Goal: Complete application form: Complete application form

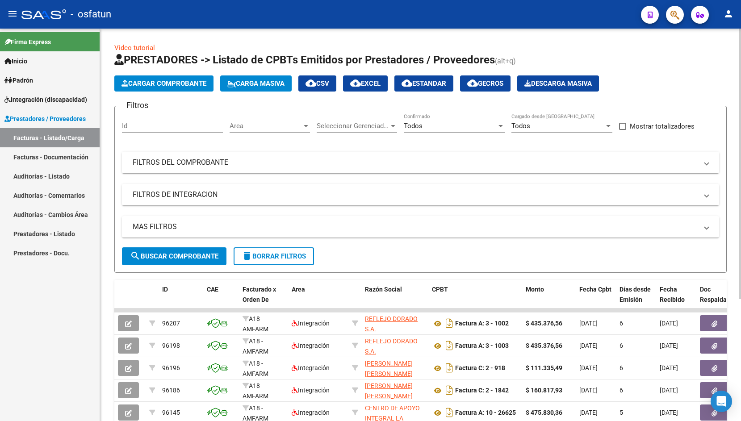
click at [153, 86] on span "Cargar Comprobante" at bounding box center [164, 84] width 85 height 8
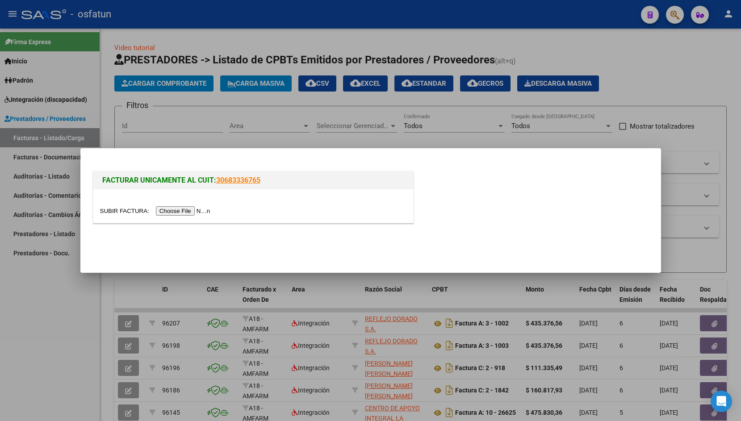
click at [120, 209] on input "file" at bounding box center [156, 210] width 113 height 9
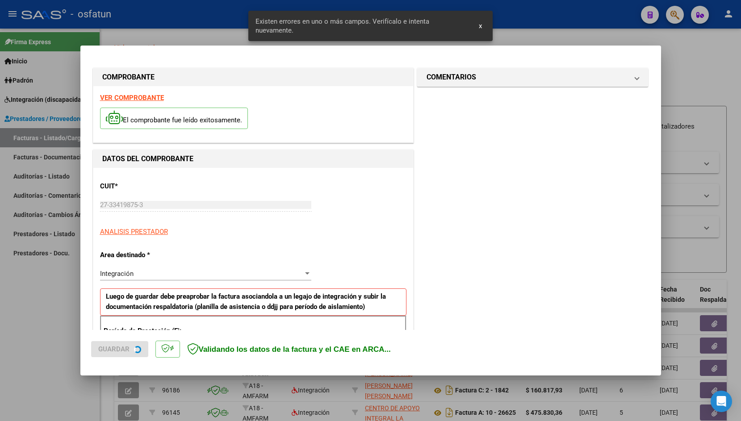
scroll to position [149, 0]
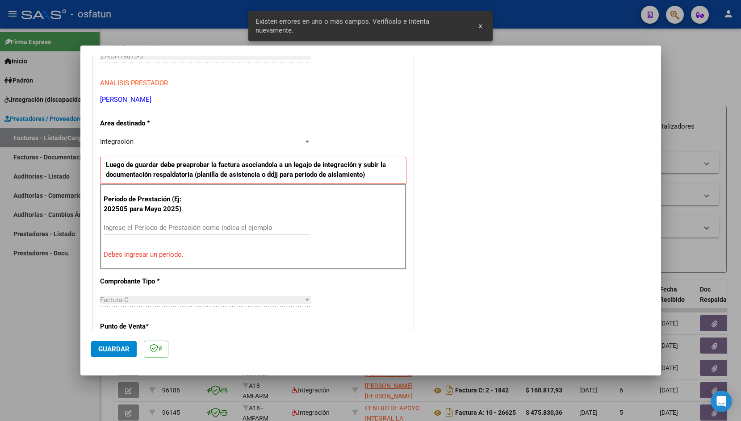
click at [223, 223] on div "Ingrese el Período de Prestación como indica el ejemplo" at bounding box center [207, 227] width 206 height 13
click at [220, 226] on input "Ingrese el Período de Prestación como indica el ejemplo" at bounding box center [207, 228] width 206 height 8
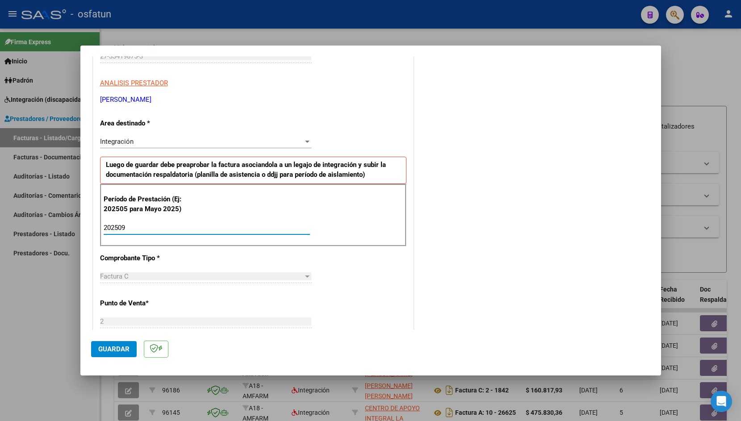
type input "202509"
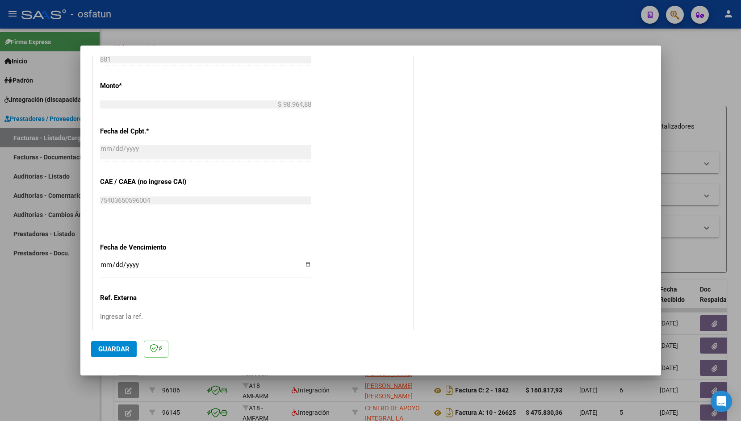
scroll to position [462, 0]
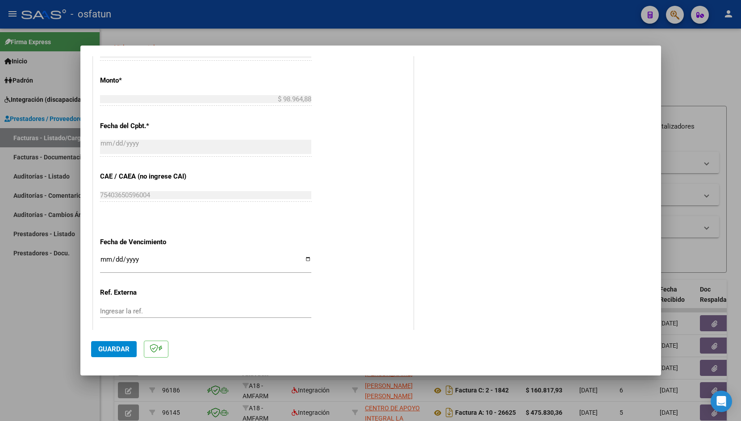
click at [107, 257] on input "Ingresar la fecha" at bounding box center [205, 263] width 211 height 14
type input "[DATE]"
click at [111, 350] on span "Guardar" at bounding box center [113, 349] width 31 height 8
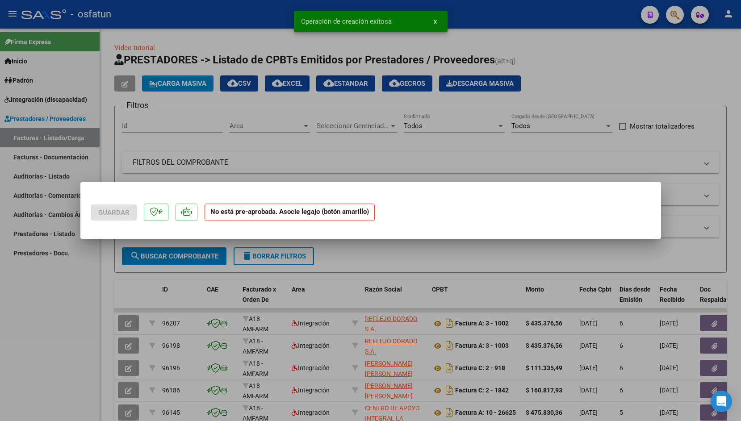
scroll to position [0, 0]
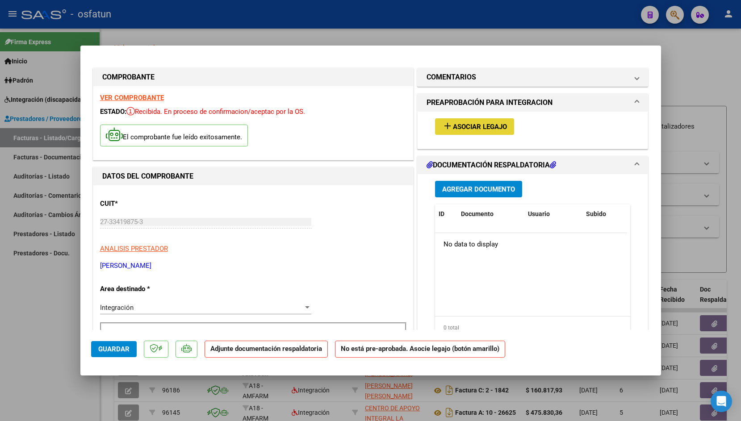
click at [482, 119] on button "add Asociar Legajo" at bounding box center [474, 126] width 79 height 17
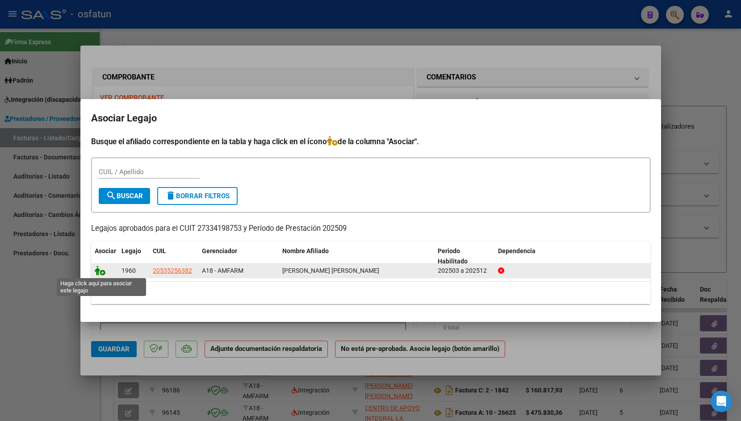
click at [101, 272] on icon at bounding box center [100, 271] width 11 height 10
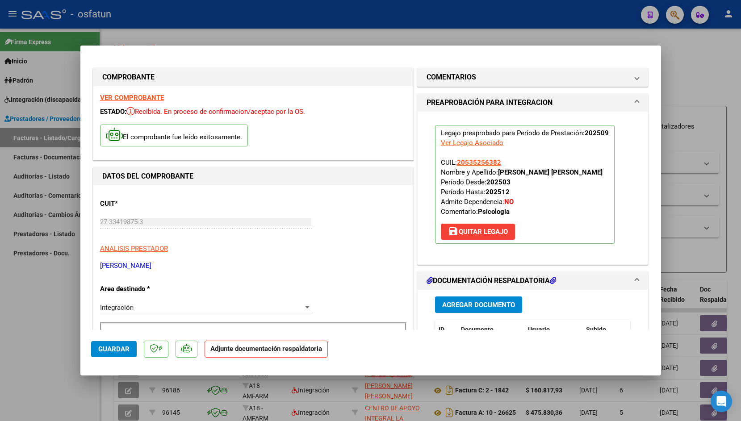
click at [470, 311] on button "Agregar Documento" at bounding box center [478, 305] width 87 height 17
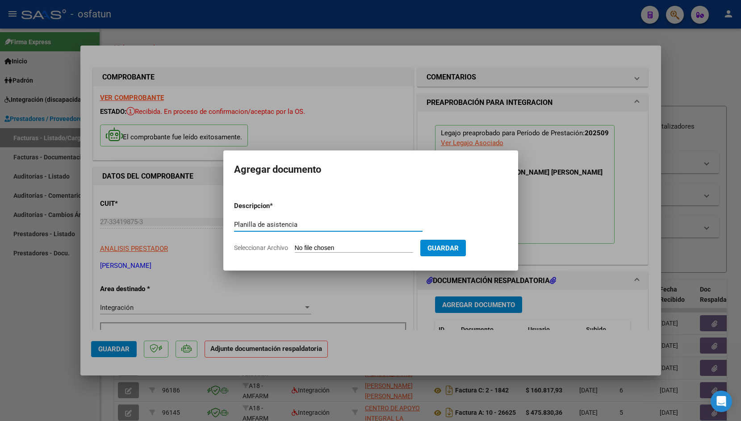
type input "Planilla de asistencia"
click at [309, 245] on input "Seleccionar Archivo" at bounding box center [354, 248] width 118 height 8
type input "C:\fakepath\ASISTENCIA [PERSON_NAME] Per [DATE].pdf"
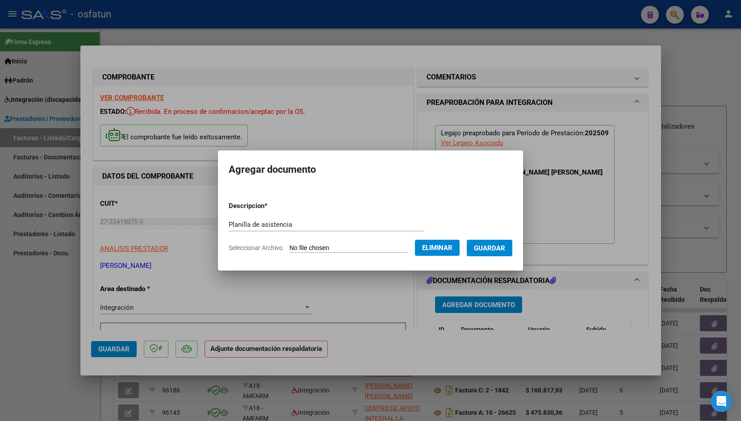
click at [505, 246] on span "Guardar" at bounding box center [489, 248] width 31 height 8
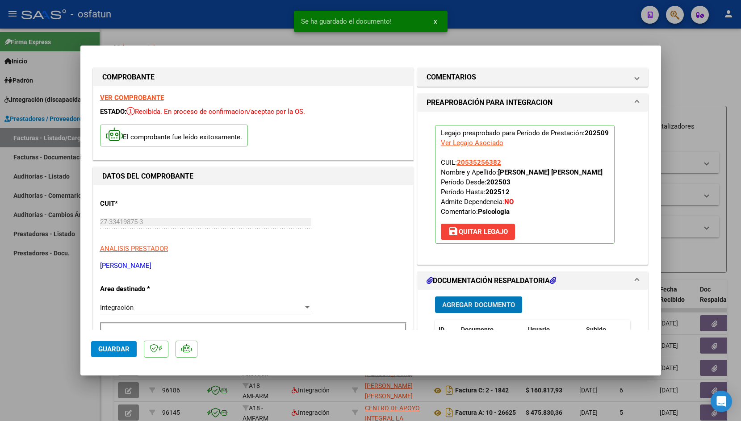
click at [107, 352] on span "Guardar" at bounding box center [113, 349] width 31 height 8
click at [162, 35] on div at bounding box center [370, 210] width 741 height 421
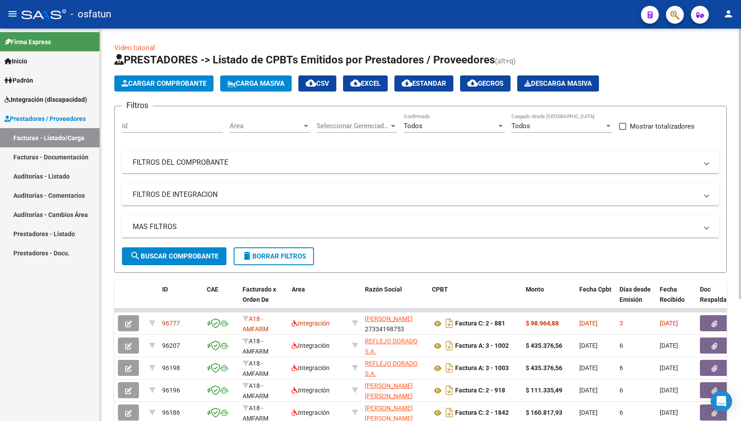
click at [174, 83] on span "Cargar Comprobante" at bounding box center [164, 84] width 85 height 8
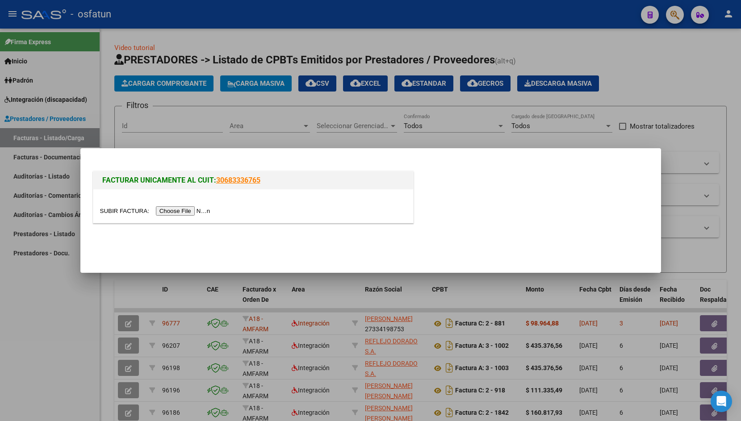
click at [118, 212] on input "file" at bounding box center [156, 210] width 113 height 9
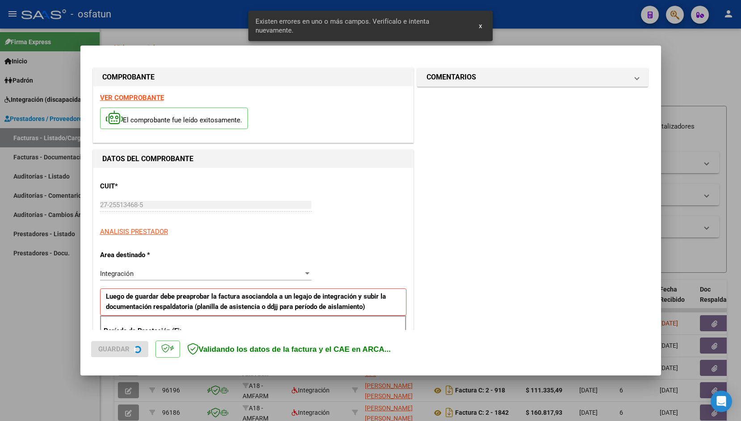
scroll to position [149, 0]
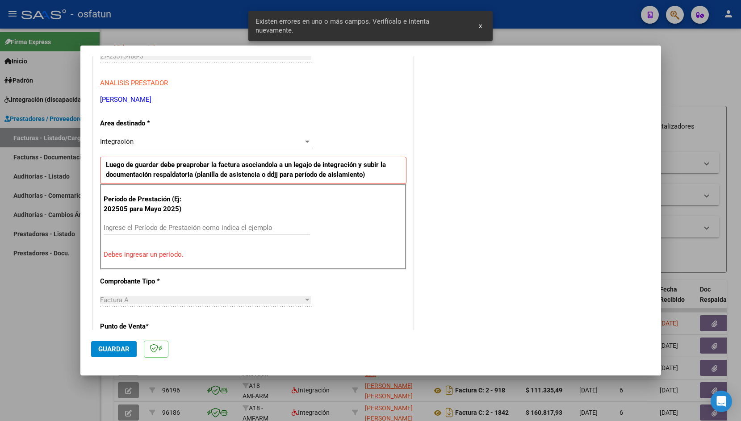
click at [142, 226] on input "Ingrese el Período de Prestación como indica el ejemplo" at bounding box center [207, 228] width 206 height 8
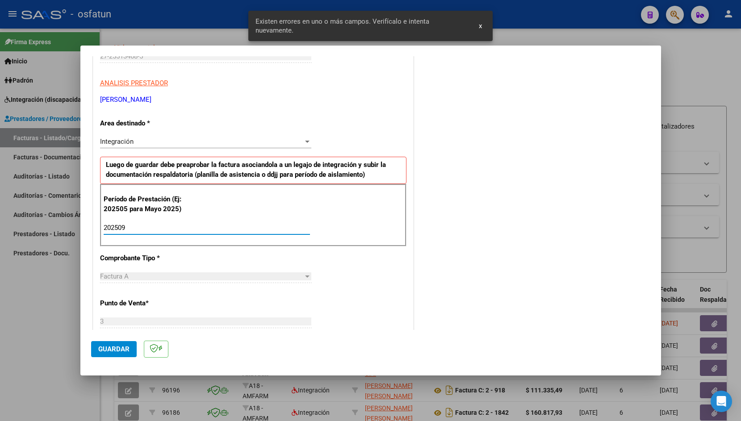
type input "202509"
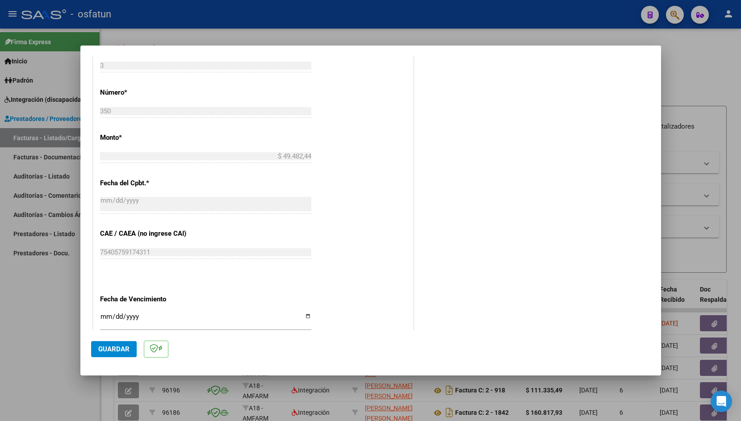
scroll to position [411, 0]
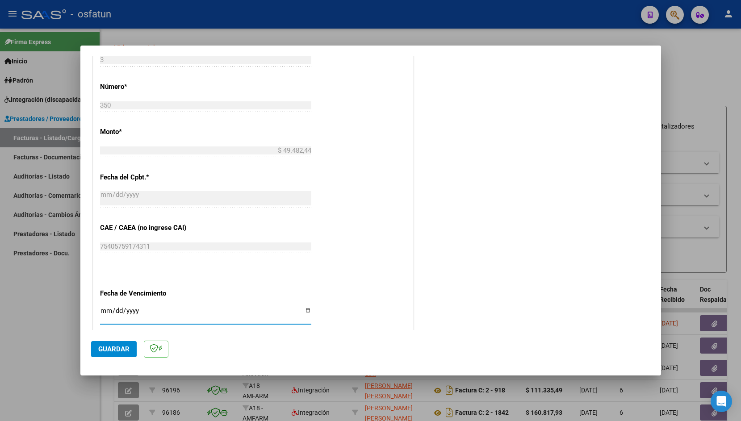
click at [104, 307] on input "Ingresar la fecha" at bounding box center [205, 314] width 211 height 14
type input "[DATE]"
click at [107, 348] on span "Guardar" at bounding box center [113, 349] width 31 height 8
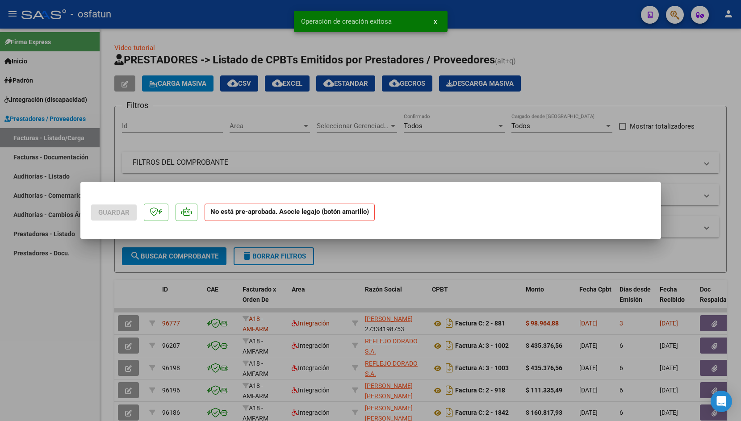
scroll to position [0, 0]
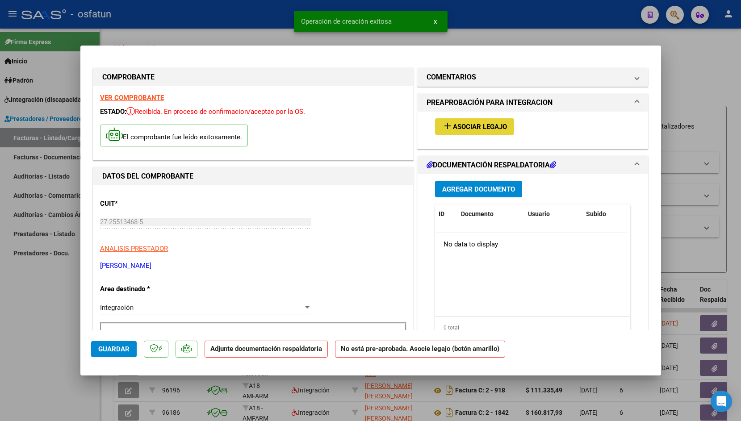
click at [503, 126] on span "Asociar Legajo" at bounding box center [480, 127] width 54 height 8
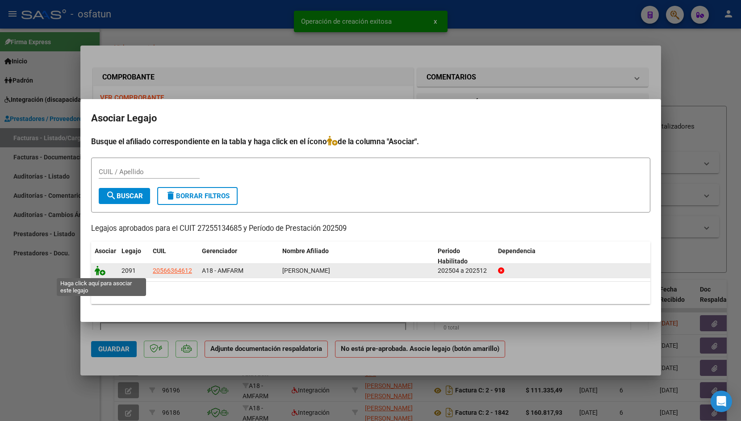
click at [102, 270] on icon at bounding box center [100, 271] width 11 height 10
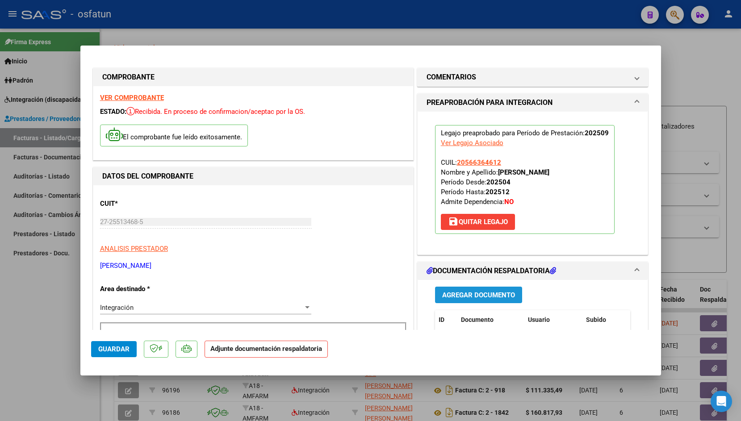
click at [453, 300] on button "Agregar Documento" at bounding box center [478, 295] width 87 height 17
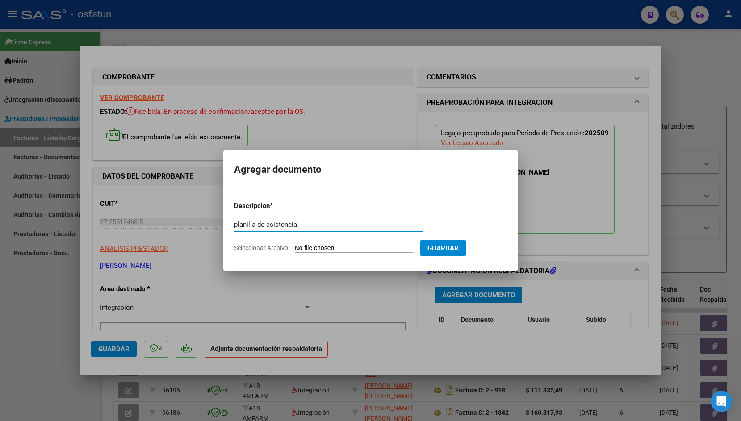
type input "planilla de asistencia"
click at [307, 249] on input "Seleccionar Archivo" at bounding box center [354, 248] width 118 height 8
type input "C:\fakepath\[PERSON_NAME] 9.pdf"
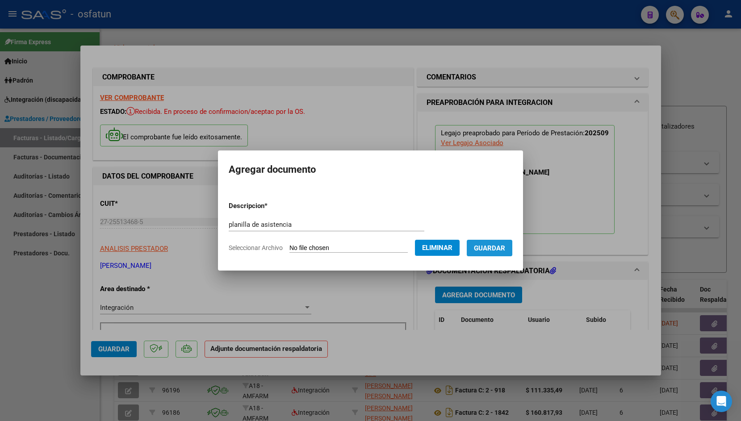
click at [490, 249] on span "Guardar" at bounding box center [489, 248] width 31 height 8
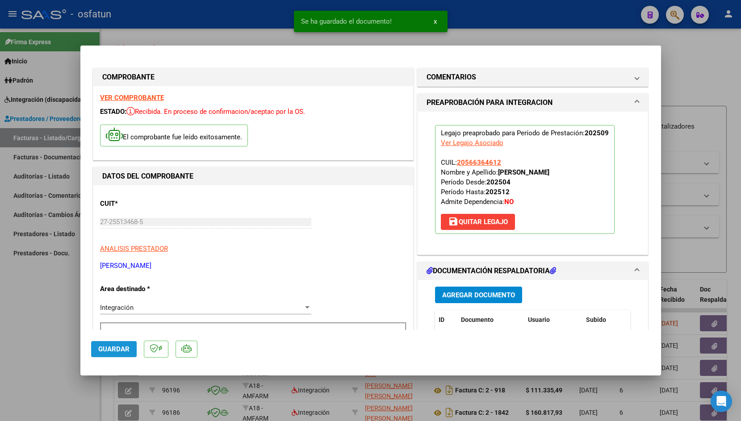
click at [109, 352] on span "Guardar" at bounding box center [113, 349] width 31 height 8
click at [210, 29] on div at bounding box center [370, 210] width 741 height 421
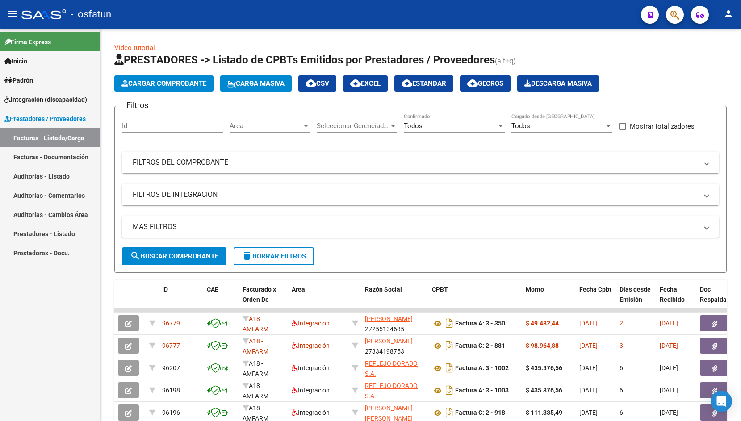
click at [58, 102] on span "Integración (discapacidad)" at bounding box center [45, 100] width 83 height 10
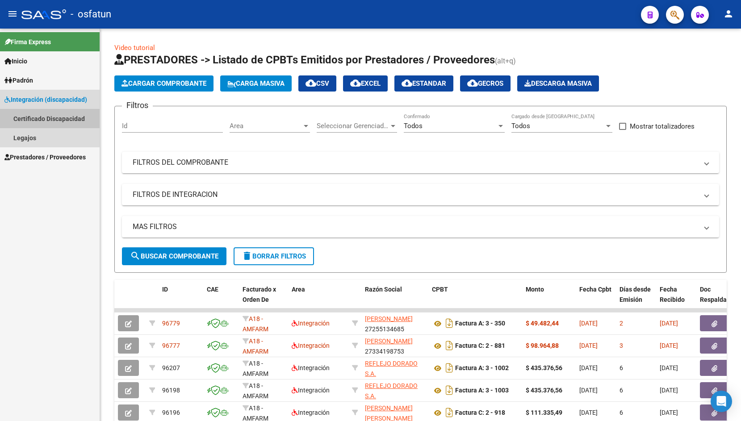
click at [49, 116] on link "Certificado Discapacidad" at bounding box center [50, 118] width 100 height 19
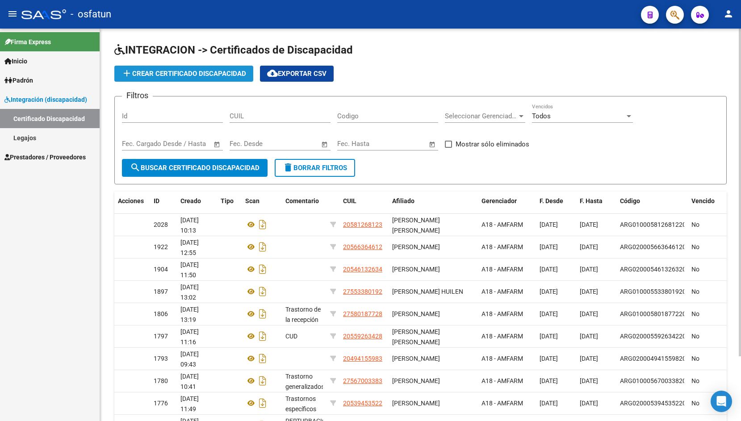
click at [214, 72] on span "add Crear Certificado Discapacidad" at bounding box center [184, 74] width 125 height 8
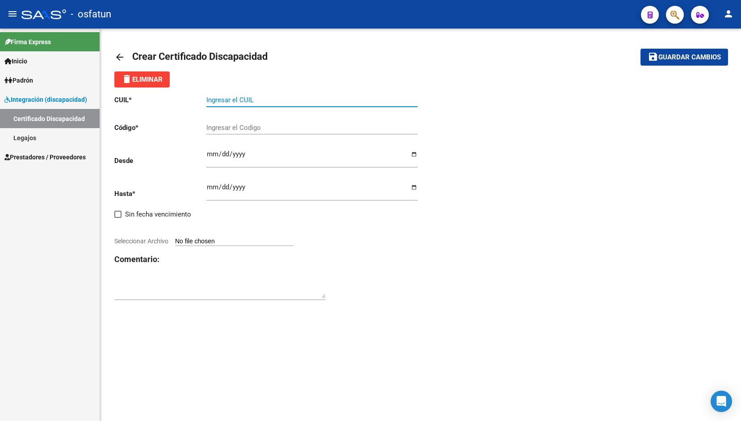
click at [256, 101] on input "Ingresar el CUIL" at bounding box center [311, 100] width 211 height 8
paste input "27-50014060-2"
click at [248, 99] on input "27-50014060-2" at bounding box center [311, 100] width 211 height 8
click at [214, 101] on input "27-50014060-2" at bounding box center [311, 100] width 211 height 8
click at [216, 100] on input "27-50014060-2" at bounding box center [311, 100] width 211 height 8
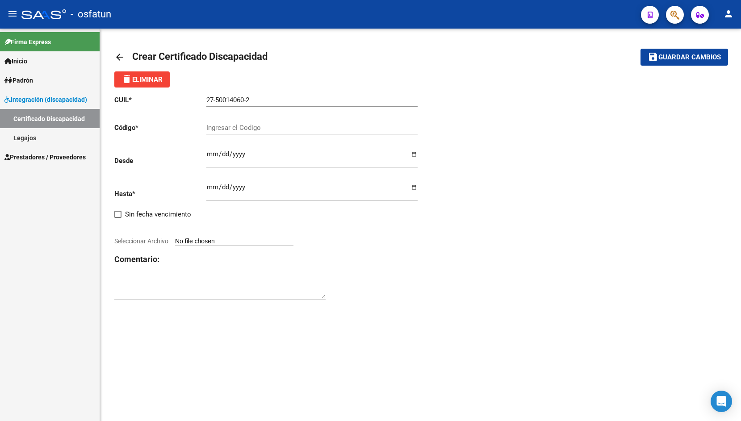
click at [218, 121] on div "Ingresar el Codigo" at bounding box center [311, 124] width 211 height 19
click at [216, 100] on input "27-50014060-2" at bounding box center [311, 100] width 211 height 8
type input "27-50014060-2"
click at [218, 118] on div "Ingresar el Codigo" at bounding box center [311, 124] width 211 height 19
type input "ARG01000500140602025091620350916BUE423"
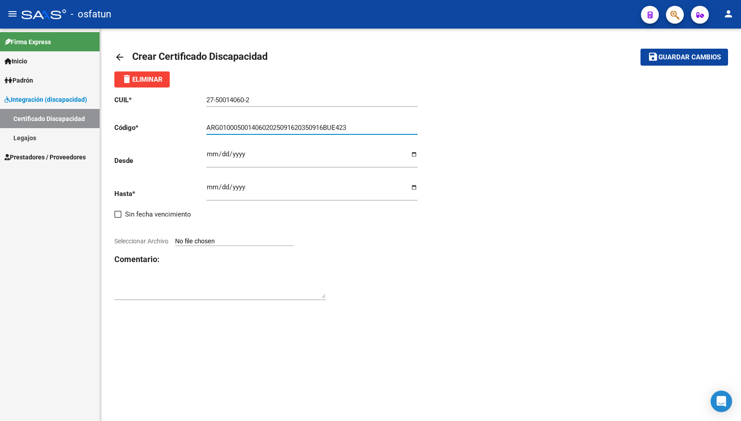
click at [215, 156] on input "Ingresar fec. Desde" at bounding box center [311, 158] width 211 height 14
click at [264, 176] on div "Ingresar fec. Hasta" at bounding box center [311, 188] width 211 height 25
click at [209, 156] on input "[DATE]" at bounding box center [311, 158] width 211 height 14
click at [247, 155] on input "[DATE]" at bounding box center [311, 158] width 211 height 14
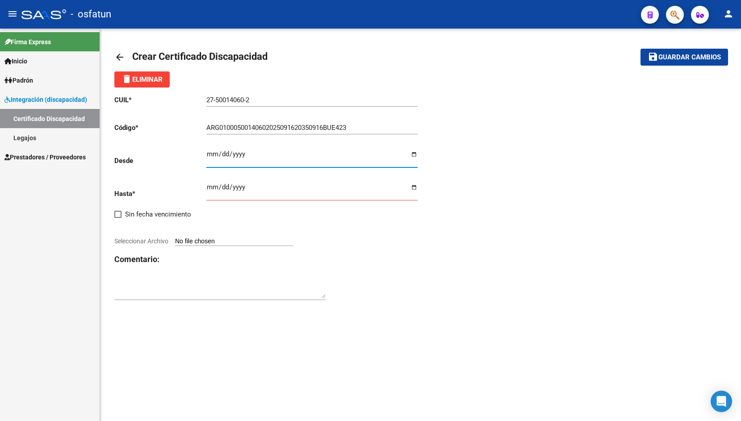
type input "[DATE]"
click at [213, 184] on input "Ingresar fec. Hasta" at bounding box center [311, 191] width 211 height 14
type input "[DATE]"
click at [194, 238] on input "Seleccionar Archivo" at bounding box center [234, 242] width 118 height 8
type input "C:\fakepath\download (25)-1.pdf"
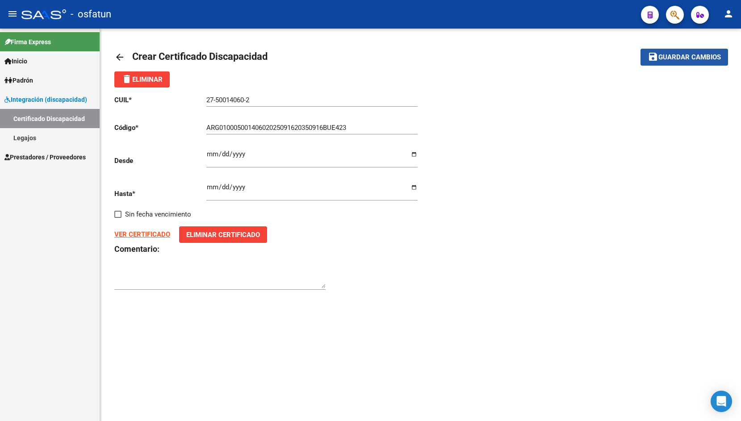
click at [679, 56] on span "Guardar cambios" at bounding box center [690, 58] width 63 height 8
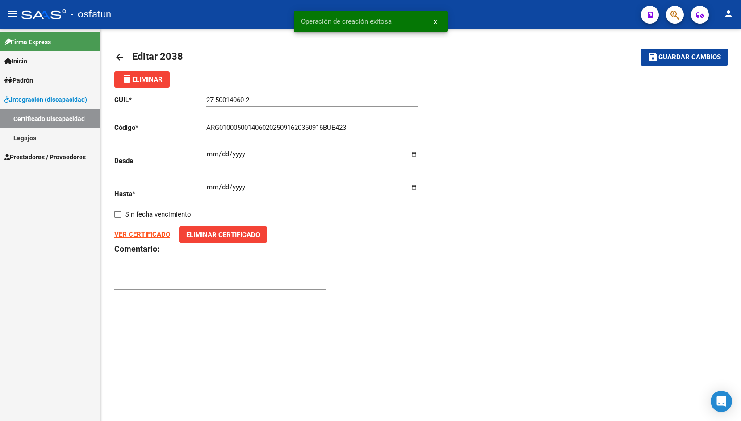
click at [118, 55] on mat-icon "arrow_back" at bounding box center [119, 57] width 11 height 11
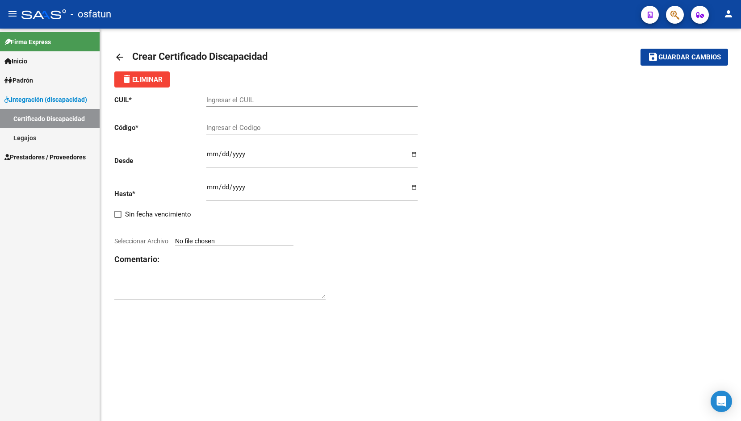
click at [215, 98] on input "Ingresar el CUIL" at bounding box center [311, 100] width 211 height 8
paste input "20-53063784-1"
type input "20-53063784-1"
click at [210, 130] on input "Ingresar el Codigo" at bounding box center [311, 128] width 211 height 8
paste input "RG-02-00053063784-20250704-20300704-BUE-316"
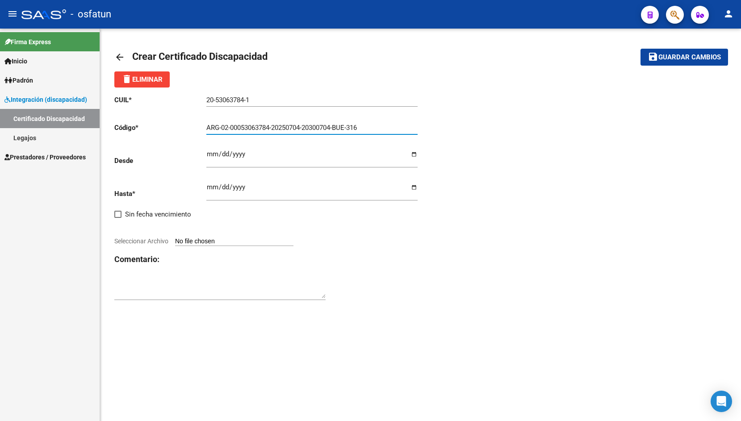
click at [352, 125] on input "ARG-02-00053063784-20250704-20300704-BUE-316" at bounding box center [311, 128] width 211 height 8
click at [339, 128] on input "ARG-02-00053063784-20250704-20300704-BUE316" at bounding box center [311, 128] width 211 height 8
click at [306, 128] on input "ARG-02-00053063784-20250704-20300704BUE316" at bounding box center [311, 128] width 211 height 8
click at [274, 127] on input "ARG-02-00053063784-2025070420300704BUE316" at bounding box center [311, 128] width 211 height 8
click at [229, 127] on input "ARG-02-000530637842025070420300704BUE316" at bounding box center [311, 128] width 211 height 8
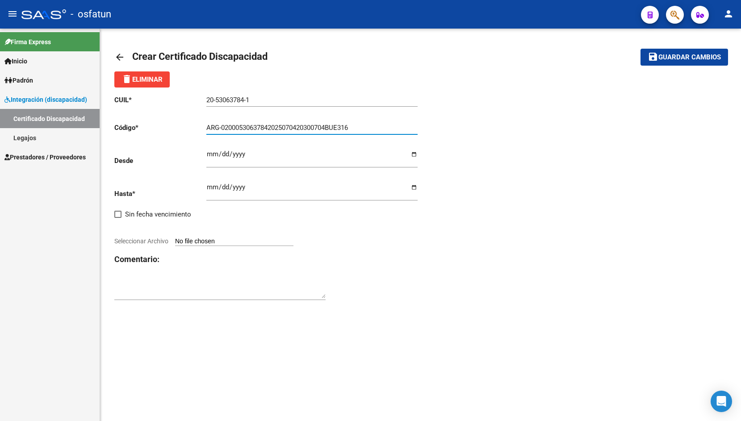
click at [221, 127] on input "ARG-02000530637842025070420300704BUE316" at bounding box center [311, 128] width 211 height 8
type input "ARG02000530637842025070420300704BUE316"
click at [211, 159] on input "Ingresar fec. Desde" at bounding box center [311, 158] width 211 height 14
type input "[DATE]"
click at [210, 184] on input "Ingresar fec. Hasta" at bounding box center [311, 191] width 211 height 14
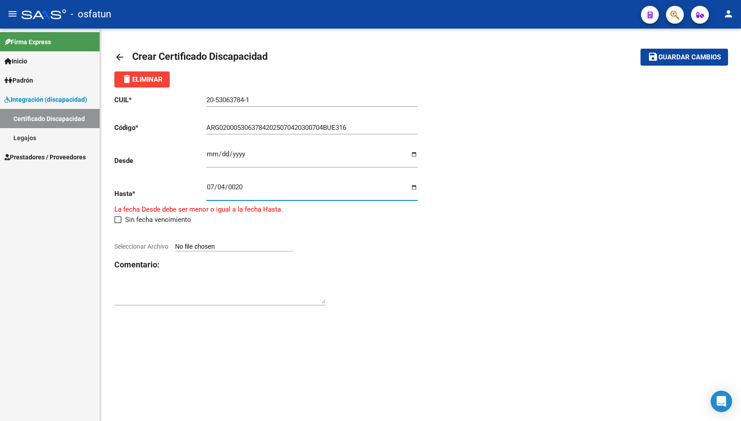
type input "[DATE]"
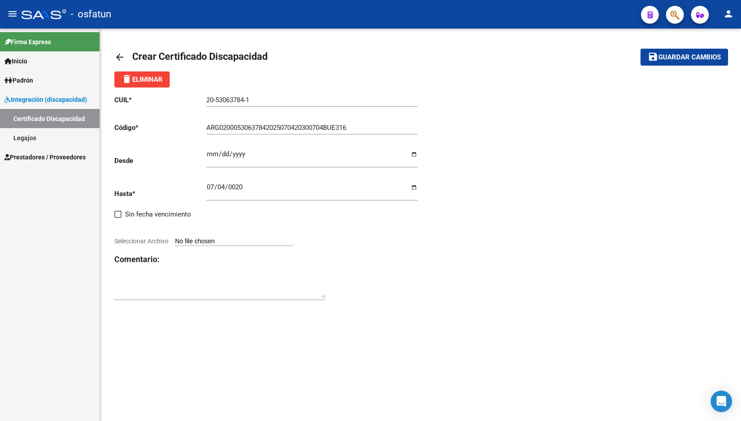
click at [184, 238] on input "Seleccionar Archivo" at bounding box center [234, 242] width 118 height 8
type input "C:\fakepath\1754680880204_salas-1-1.pdf"
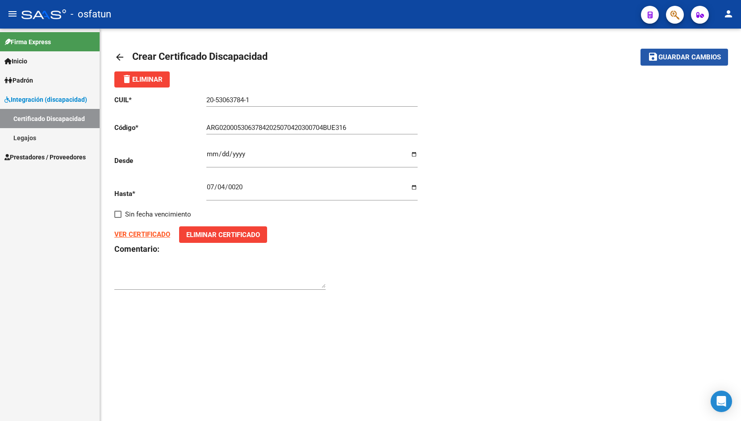
click at [676, 60] on span "Guardar cambios" at bounding box center [690, 58] width 63 height 8
click at [262, 102] on input "20-53063784-1" at bounding box center [311, 100] width 211 height 8
click at [248, 98] on input "20-53063784-1" at bounding box center [311, 100] width 211 height 8
click at [700, 57] on span "Guardar cambios" at bounding box center [690, 58] width 63 height 8
click at [674, 50] on button "save Guardar cambios" at bounding box center [685, 57] width 88 height 17
